Goal: Task Accomplishment & Management: Manage account settings

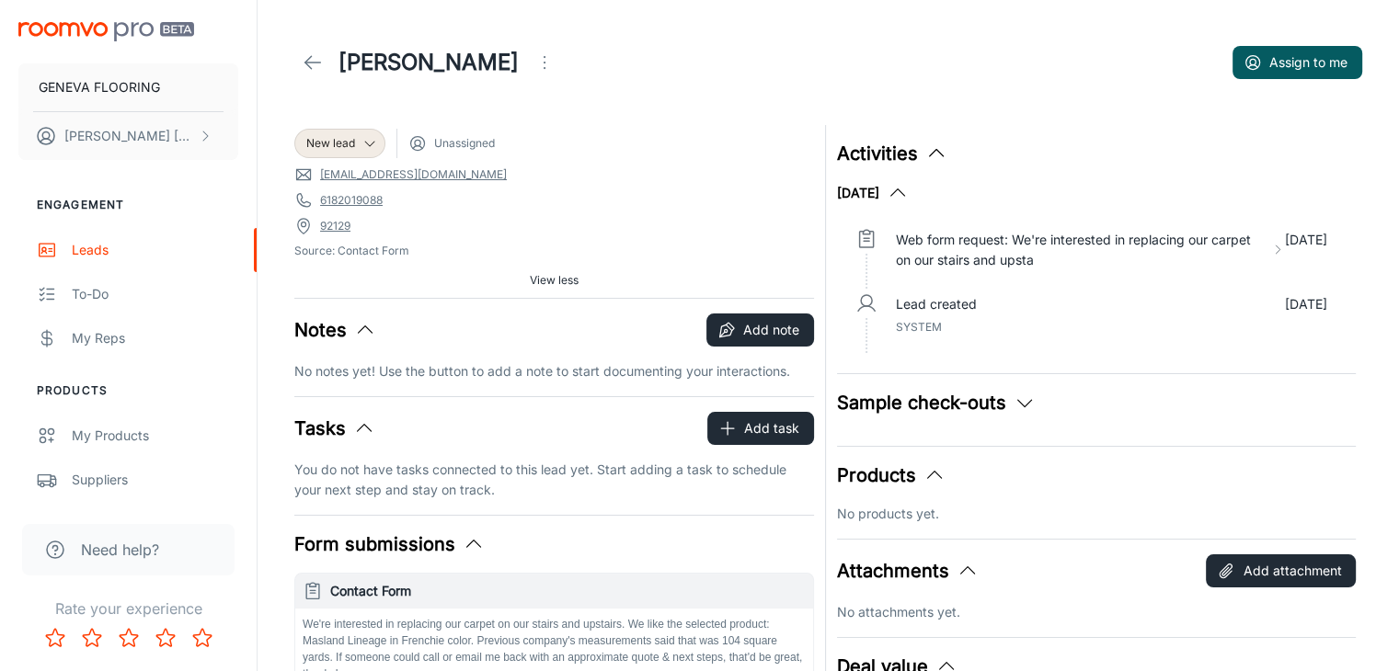
click at [864, 35] on header "[PERSON_NAME] Assign to me" at bounding box center [828, 62] width 1112 height 125
click at [405, 20] on header "[PERSON_NAME] Assign to me" at bounding box center [828, 62] width 1112 height 125
click at [570, 14] on header "[PERSON_NAME] Assign to me" at bounding box center [828, 62] width 1112 height 125
click at [636, 44] on div "[PERSON_NAME] Assign to me" at bounding box center [828, 63] width 1068 height 52
click at [774, 75] on div "[PERSON_NAME] Assign to me" at bounding box center [828, 63] width 1068 height 52
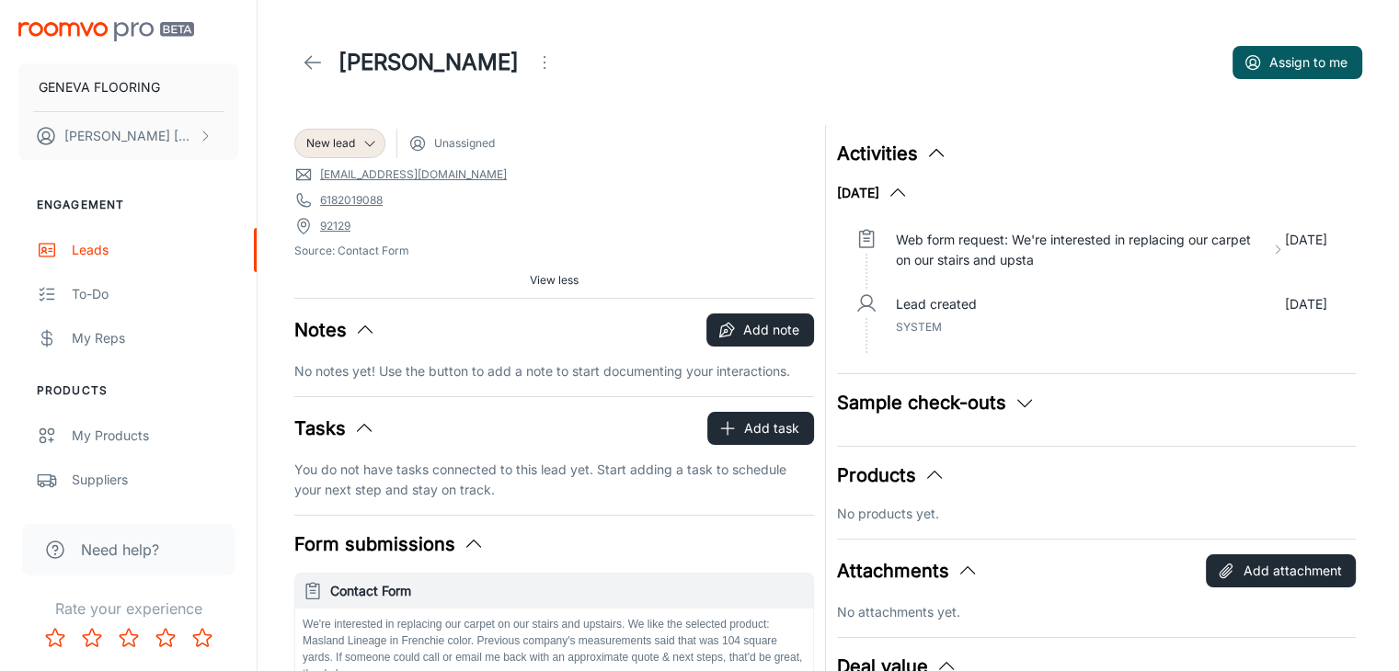
click at [793, 96] on header "[PERSON_NAME] Assign to me" at bounding box center [828, 62] width 1112 height 125
click at [691, 75] on div "[PERSON_NAME] Assign to me" at bounding box center [828, 63] width 1068 height 52
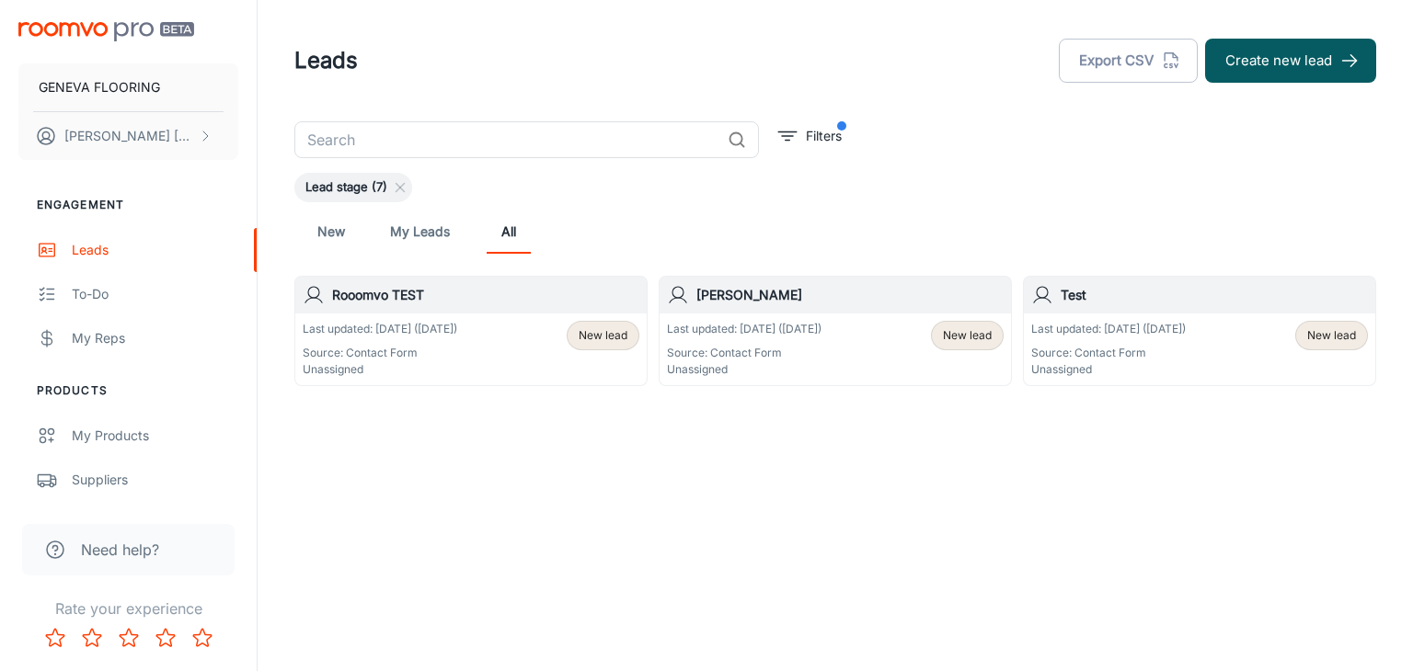
click at [562, 26] on header "Leads Export CSV Create new lead" at bounding box center [835, 60] width 1126 height 121
click at [401, 181] on icon at bounding box center [400, 187] width 15 height 15
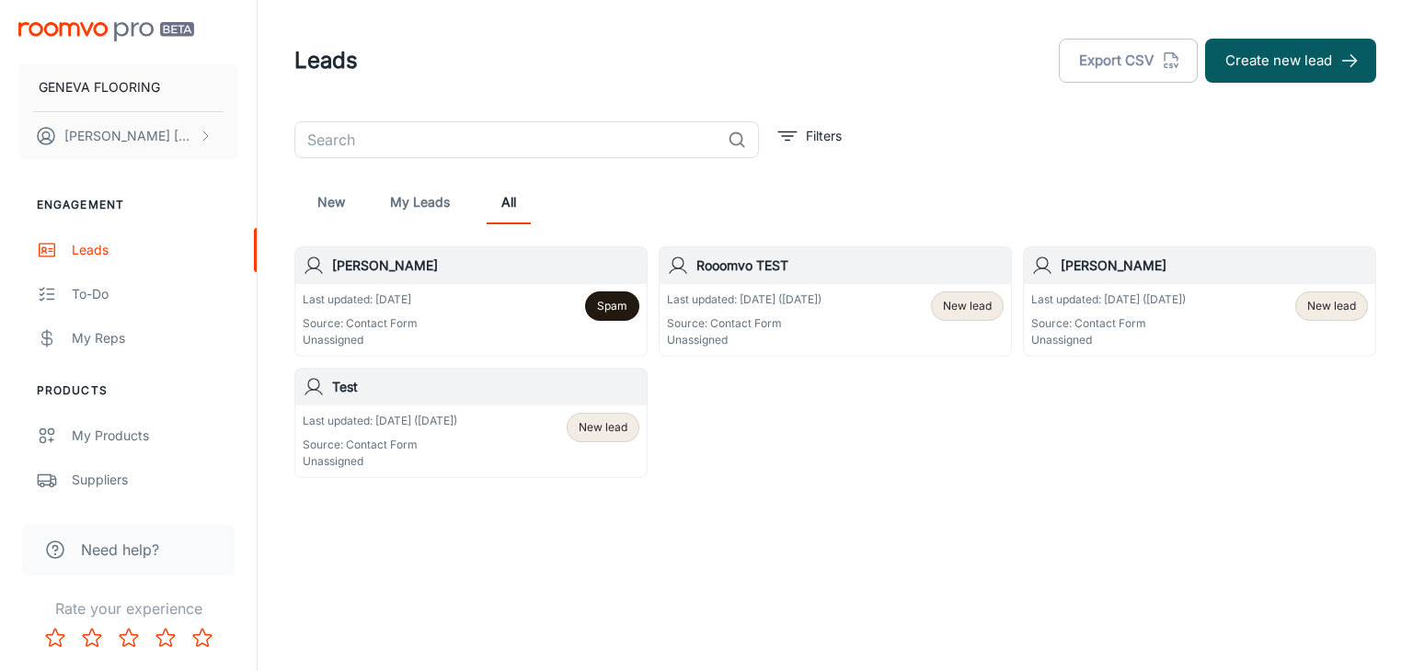
click at [624, 100] on header "Leads Export CSV Create new lead" at bounding box center [835, 60] width 1126 height 121
click at [480, 312] on div "Last updated: [DATE] Source: Contact Form Unassigned Spam" at bounding box center [471, 320] width 337 height 57
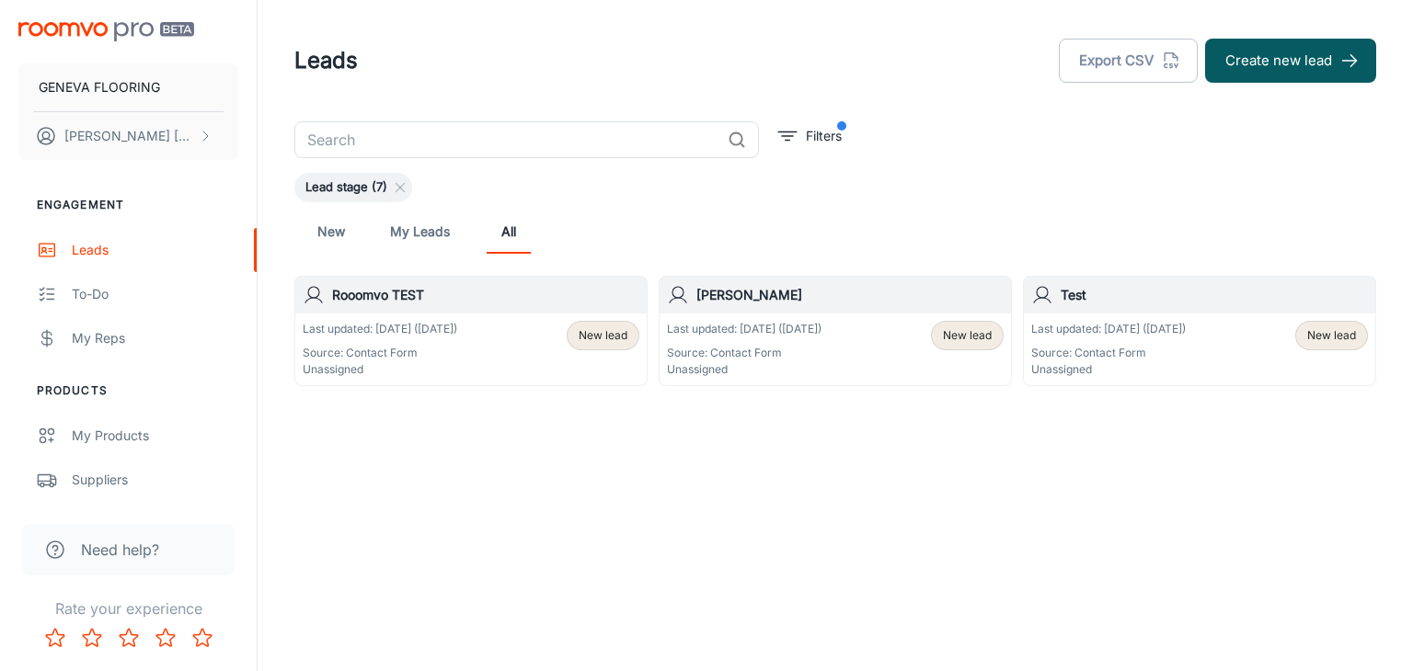
click at [897, 24] on header "Leads Export CSV Create new lead" at bounding box center [835, 60] width 1126 height 121
click at [851, 128] on div "​ Filters Lead stage (7) New My Leads All Rooomvo TEST Last updated: [DATE] ([D…" at bounding box center [835, 253] width 1126 height 265
click at [818, 144] on p "Filters" at bounding box center [824, 136] width 36 height 20
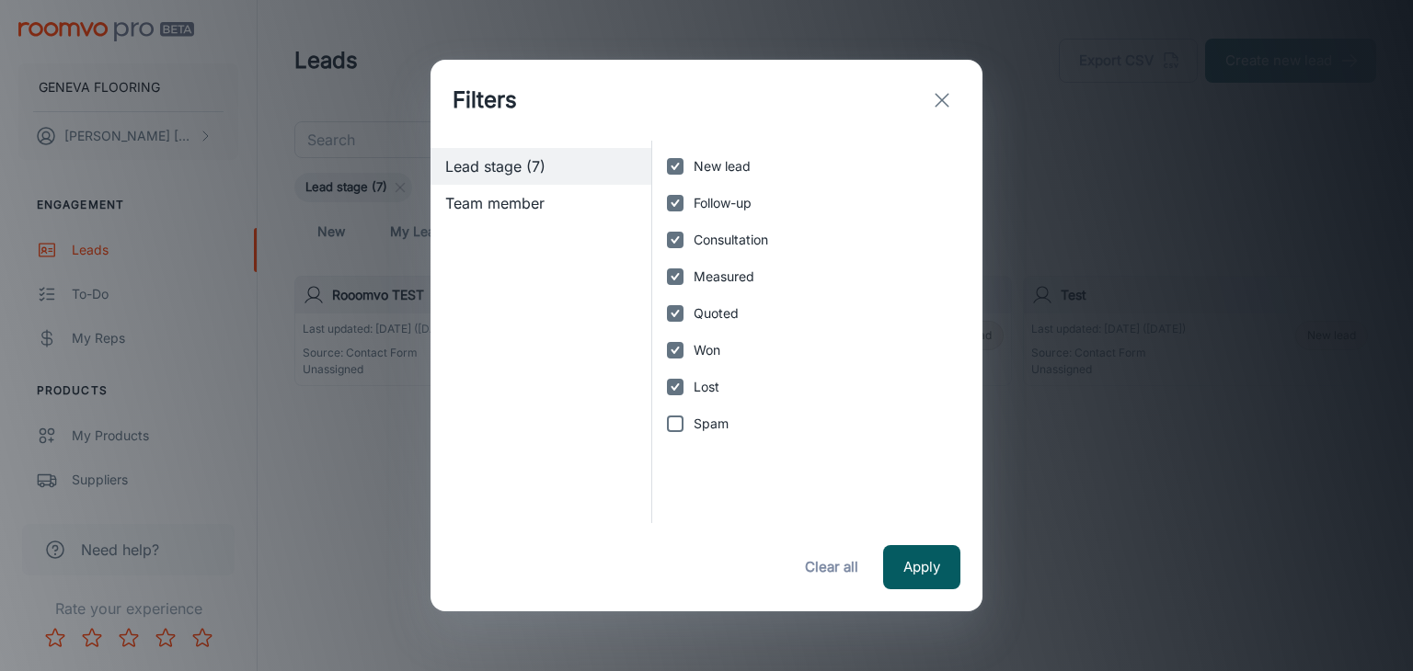
click at [928, 104] on button "exit" at bounding box center [941, 100] width 37 height 37
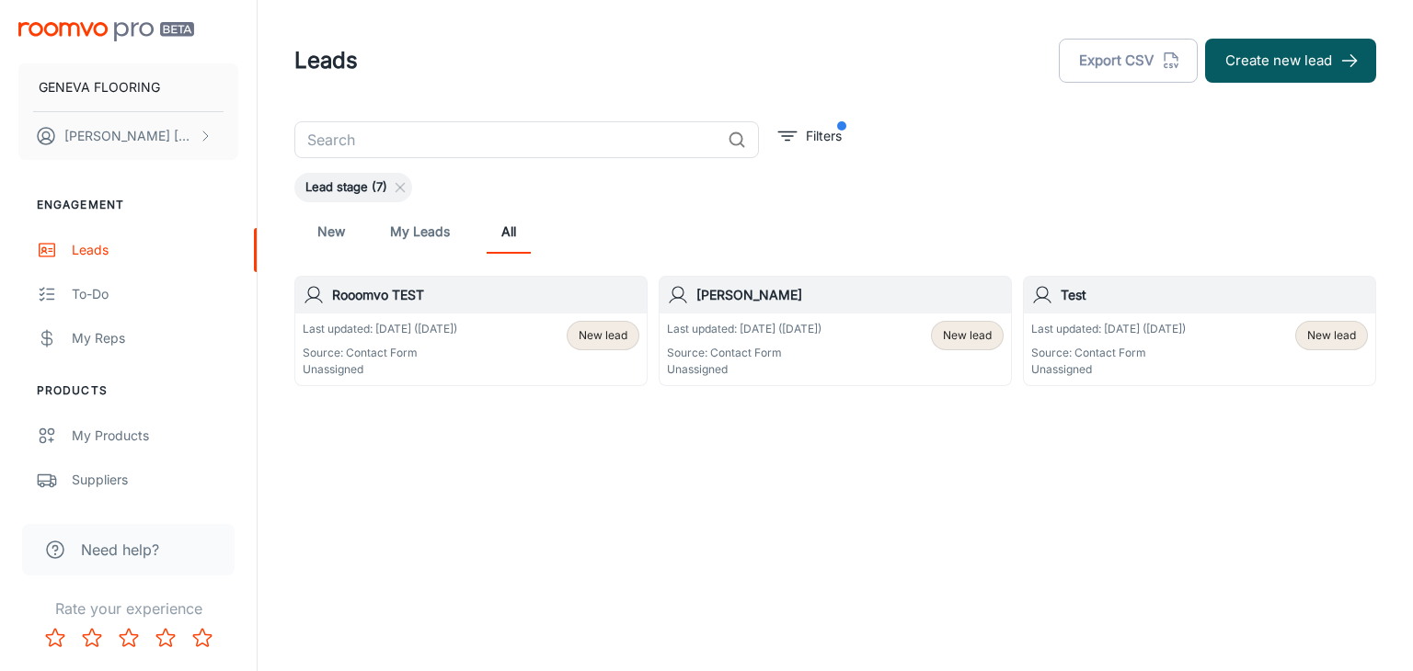
drag, startPoint x: 944, startPoint y: 171, endPoint x: 934, endPoint y: 177, distance: 10.7
click at [945, 171] on div "​ Filters Lead stage (7) New My Leads All Rooomvo TEST Last updated: [DATE] ([D…" at bounding box center [835, 253] width 1126 height 265
